Goal: Complete application form

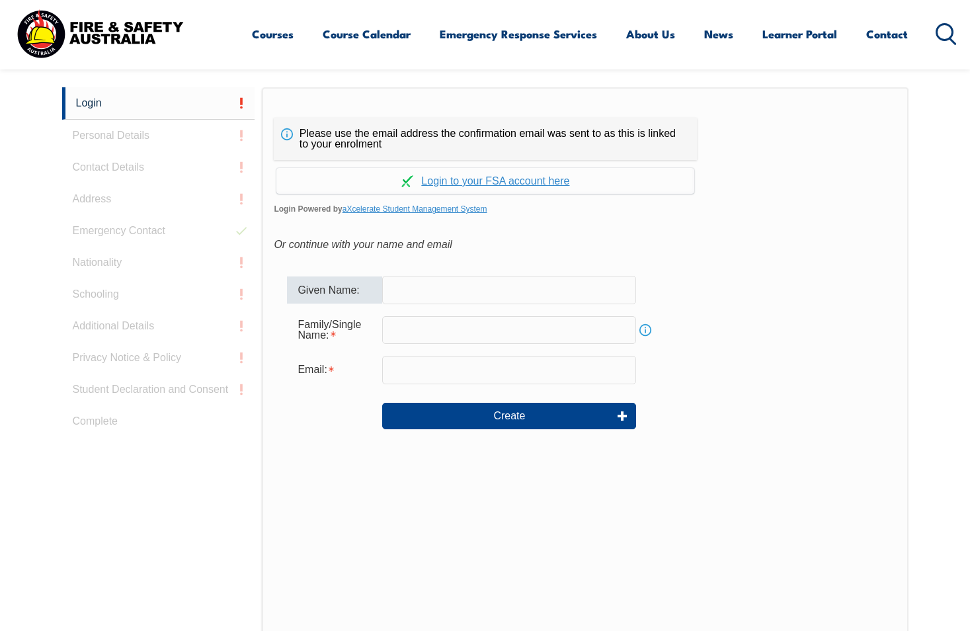
click at [409, 286] on input "text" at bounding box center [509, 290] width 254 height 28
click at [418, 288] on input "text" at bounding box center [509, 290] width 254 height 28
type input "[PERSON_NAME]"
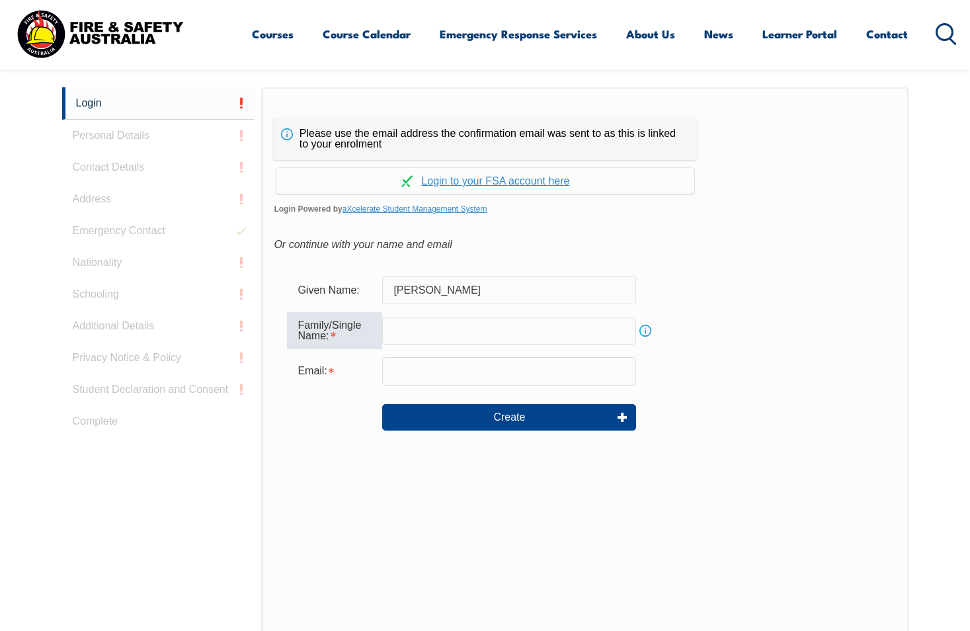
click at [440, 333] on input "text" at bounding box center [509, 331] width 254 height 28
click at [398, 330] on input "del [PERSON_NAME]" at bounding box center [509, 331] width 254 height 28
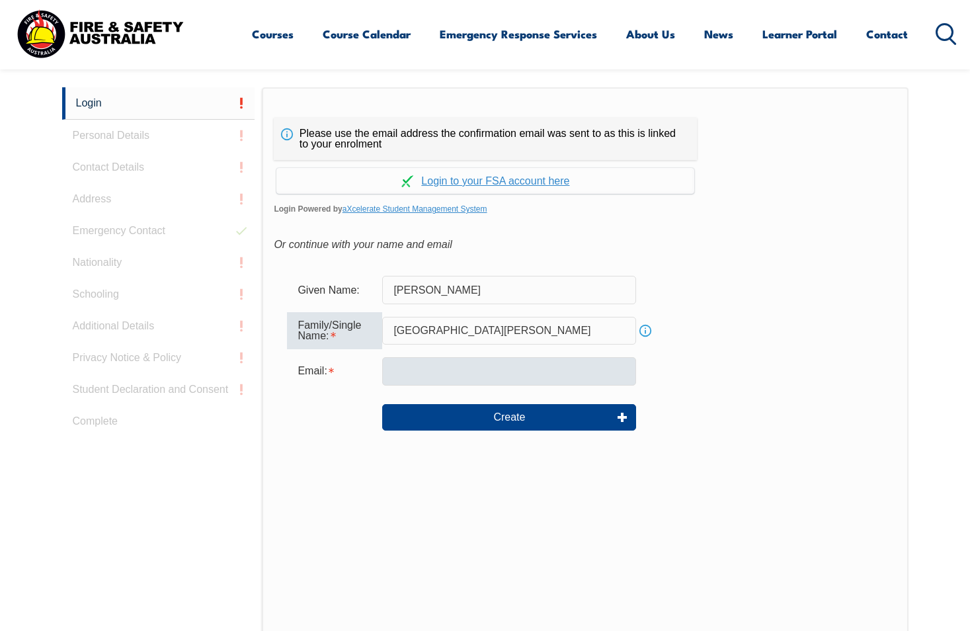
type input "[GEOGRAPHIC_DATA][PERSON_NAME]"
click at [416, 371] on input "email" at bounding box center [509, 371] width 254 height 28
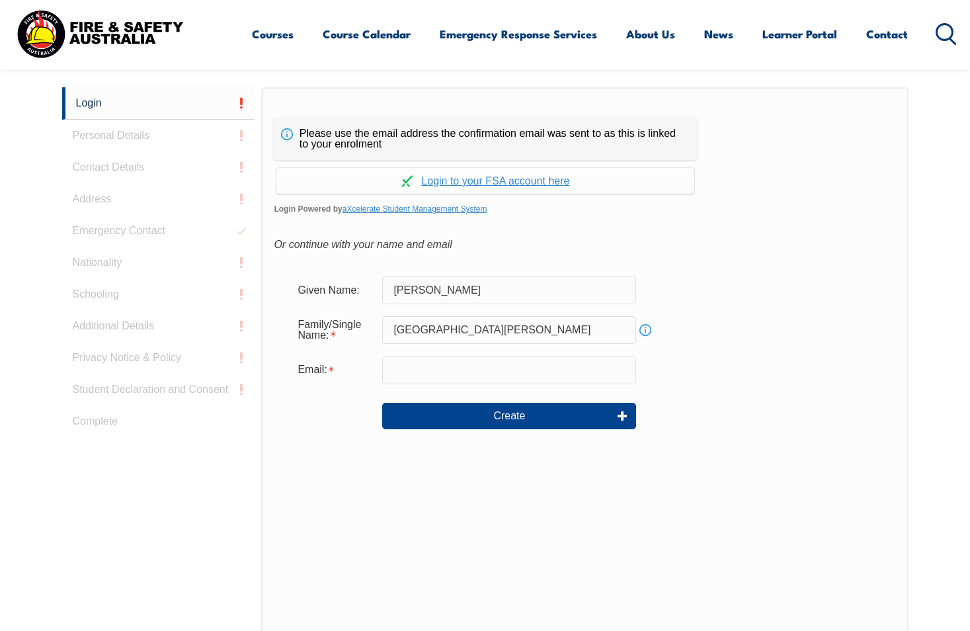
click at [386, 373] on input "email" at bounding box center [509, 370] width 254 height 28
paste input "[PERSON_NAME][EMAIL_ADDRESS][DOMAIN_NAME]"
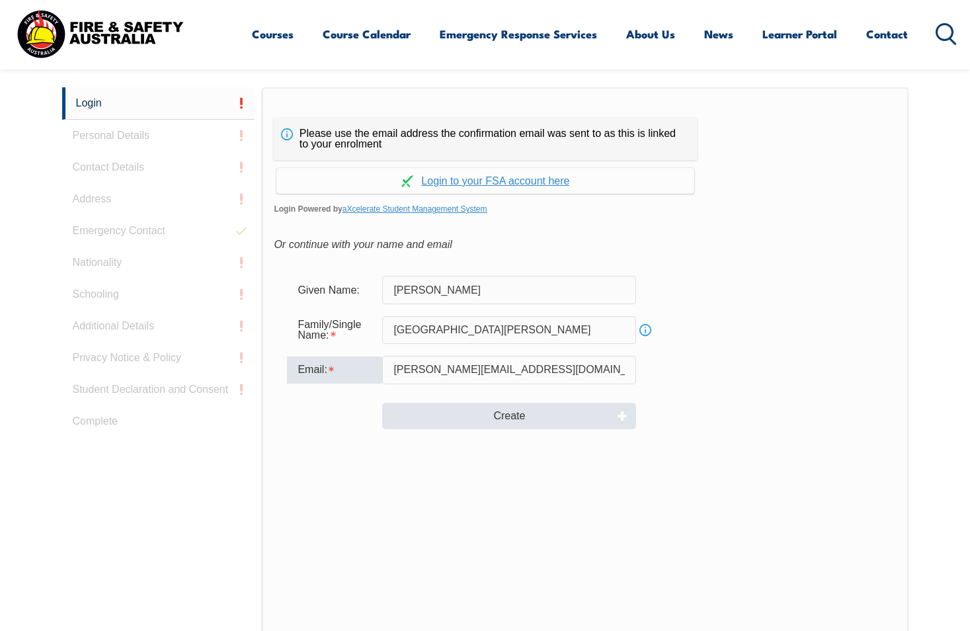
type input "[PERSON_NAME][EMAIL_ADDRESS][DOMAIN_NAME]"
click at [498, 425] on button "Create" at bounding box center [509, 416] width 254 height 26
